Goal: Information Seeking & Learning: Find specific fact

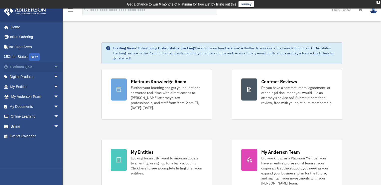
click at [54, 66] on span "arrow_drop_down" at bounding box center [59, 67] width 10 height 10
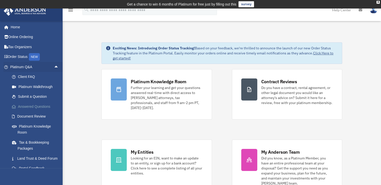
click at [41, 106] on link "Answered Questions" at bounding box center [36, 106] width 59 height 10
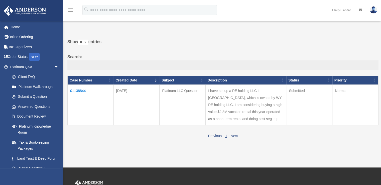
scroll to position [25, 0]
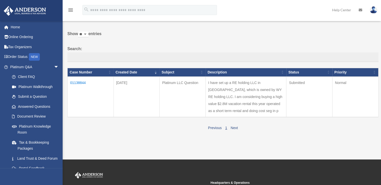
click at [78, 82] on td "01138844" at bounding box center [91, 96] width 46 height 41
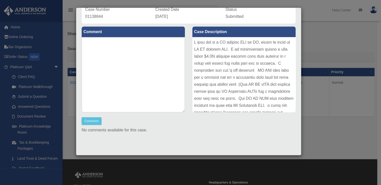
scroll to position [0, 0]
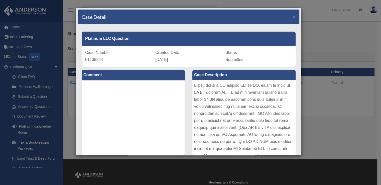
click at [320, 98] on div "Case Detail × Platinum LLC Question Case Number 01138844 Created Date October 8…" at bounding box center [190, 92] width 381 height 185
